Goal: Information Seeking & Learning: Learn about a topic

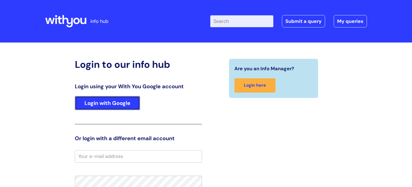
click at [115, 100] on link "Login with Google" at bounding box center [107, 103] width 65 height 14
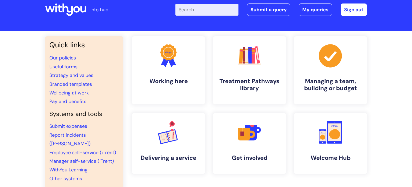
scroll to position [9, 0]
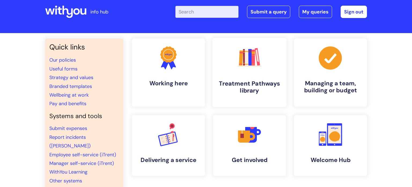
click at [262, 82] on h4 "Treatment Pathways library" at bounding box center [249, 87] width 65 height 14
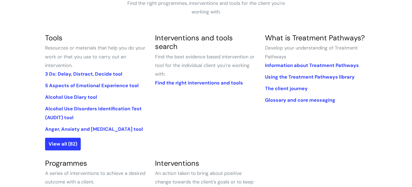
scroll to position [108, 0]
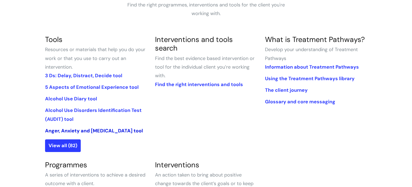
click at [100, 132] on link "Anger, Anxiety and [MEDICAL_DATA] tool" at bounding box center [94, 130] width 98 height 6
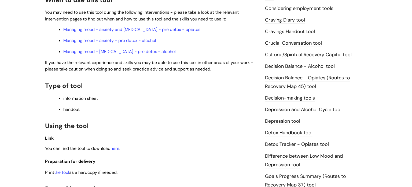
scroll to position [205, 0]
click at [116, 145] on link "here" at bounding box center [115, 148] width 9 height 6
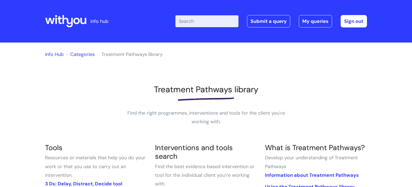
scroll to position [108, 0]
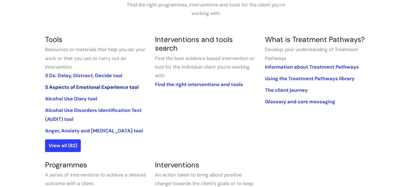
click at [87, 87] on link "5 Aspects of Emotional Experience tool" at bounding box center [92, 87] width 94 height 6
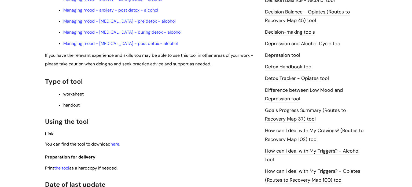
scroll to position [274, 0]
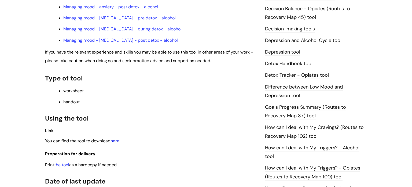
click at [117, 143] on link "here" at bounding box center [115, 141] width 9 height 6
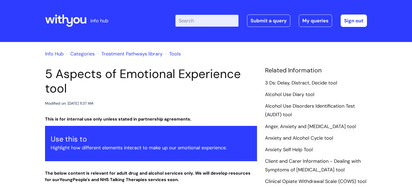
scroll to position [0, 0]
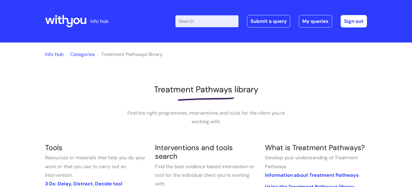
click at [206, 24] on input "Enter your search term here..." at bounding box center [207, 21] width 63 height 12
type input "pros"
click button "Search" at bounding box center [0, 0] width 0 height 0
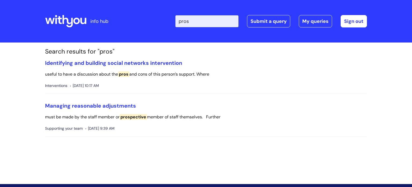
click at [209, 17] on input "pros" at bounding box center [207, 21] width 63 height 12
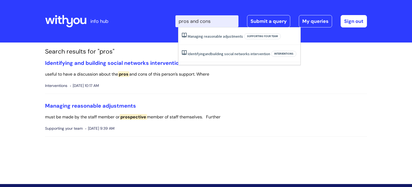
type input "pros and cons"
click button "Search" at bounding box center [0, 0] width 0 height 0
